Goal: Task Accomplishment & Management: Manage account settings

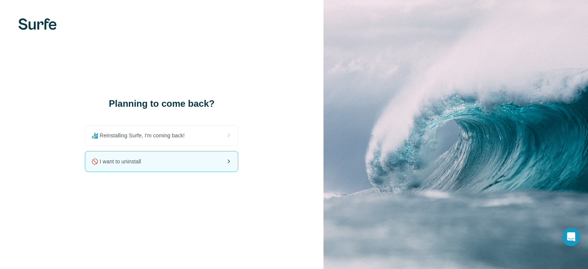
click at [179, 160] on div "🚫 I want to uninstall" at bounding box center [161, 162] width 152 height 20
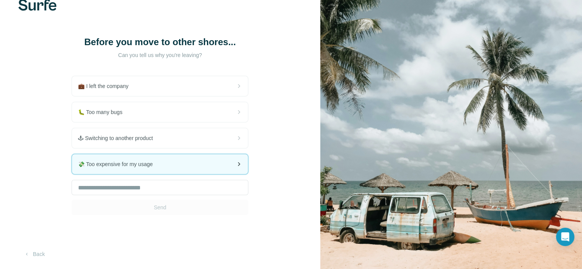
scroll to position [20, 0]
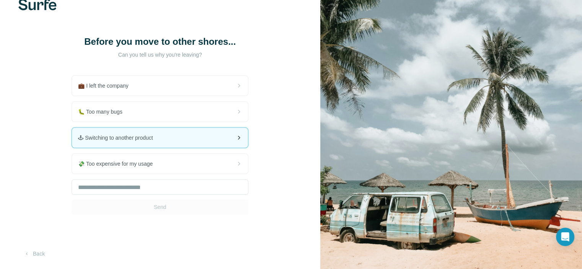
click at [151, 128] on div "🕹 Switching to another product" at bounding box center [160, 138] width 176 height 20
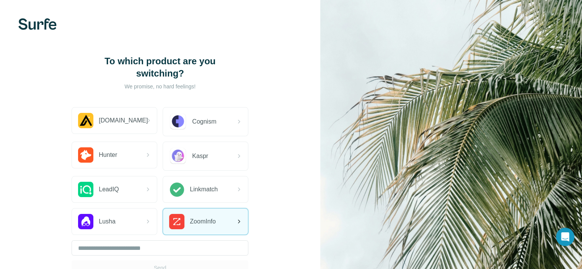
scroll to position [61, 0]
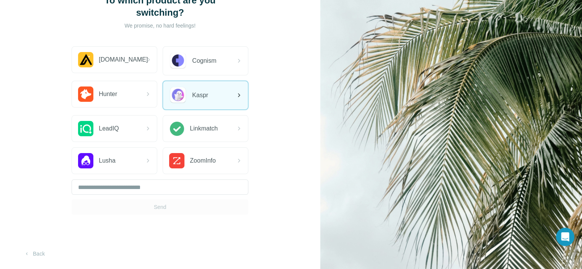
click at [215, 95] on div "Kaspr" at bounding box center [205, 95] width 85 height 28
